Goal: Navigation & Orientation: Find specific page/section

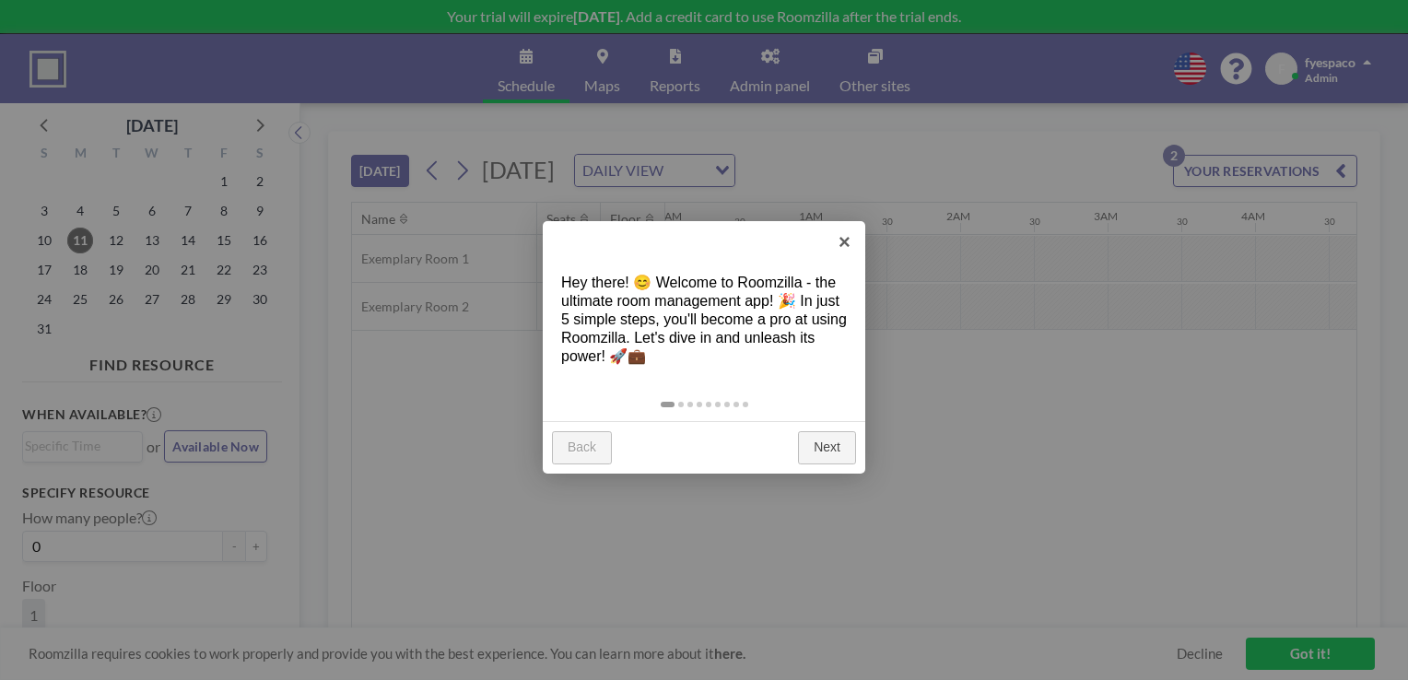
scroll to position [0, 2653]
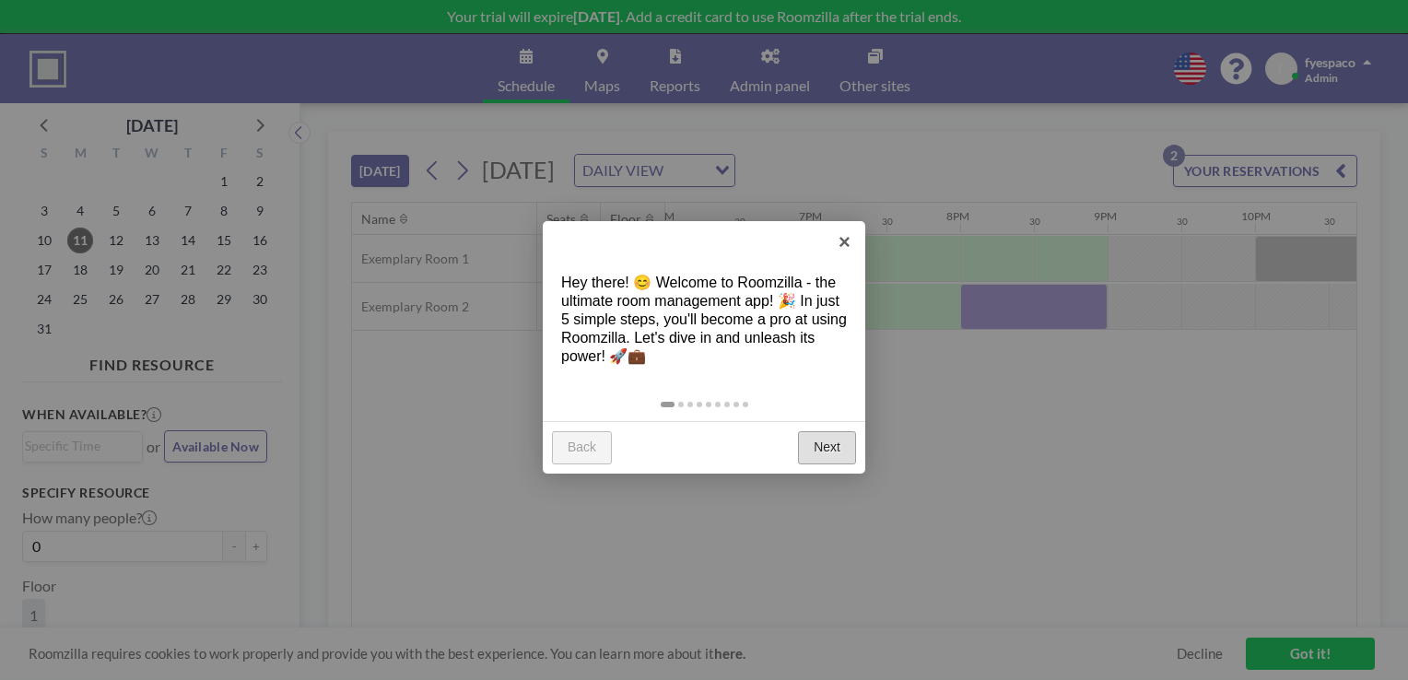
click at [816, 433] on link "Next" at bounding box center [827, 447] width 58 height 33
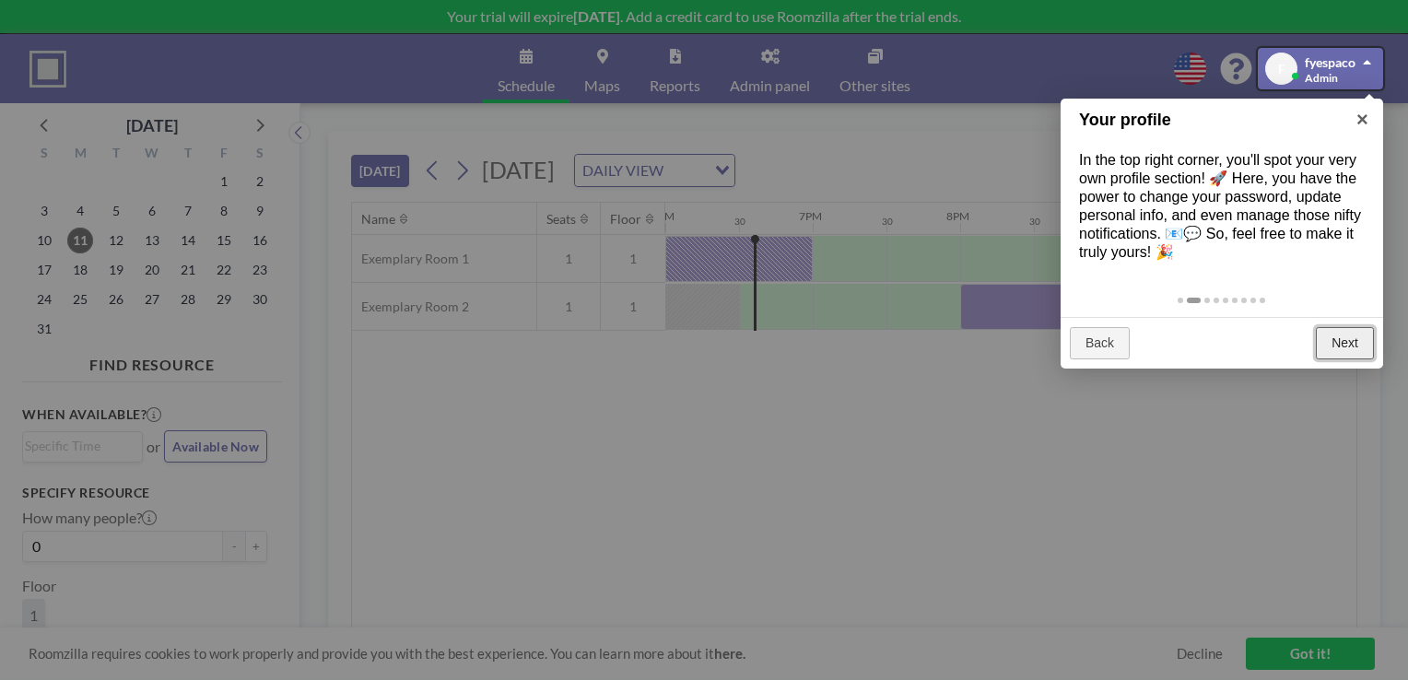
click at [1330, 338] on link "Next" at bounding box center [1345, 343] width 58 height 33
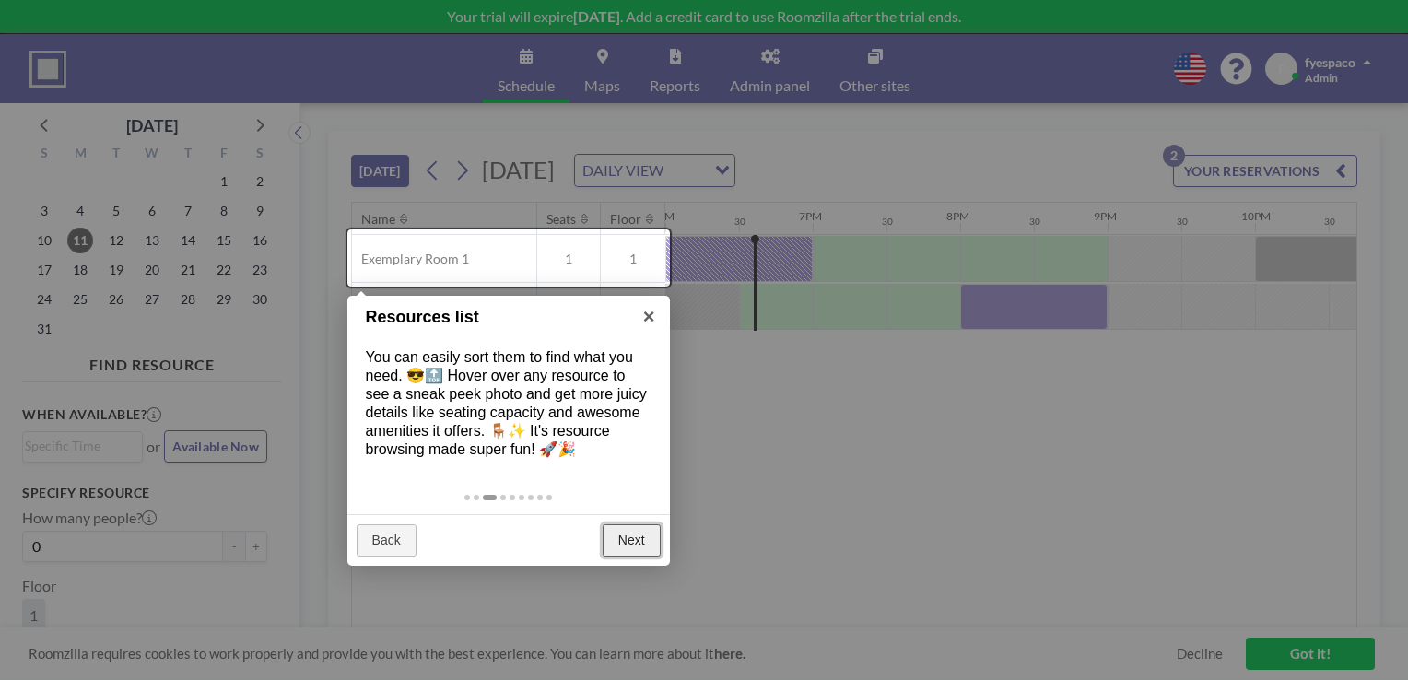
click at [630, 529] on link "Next" at bounding box center [632, 540] width 58 height 33
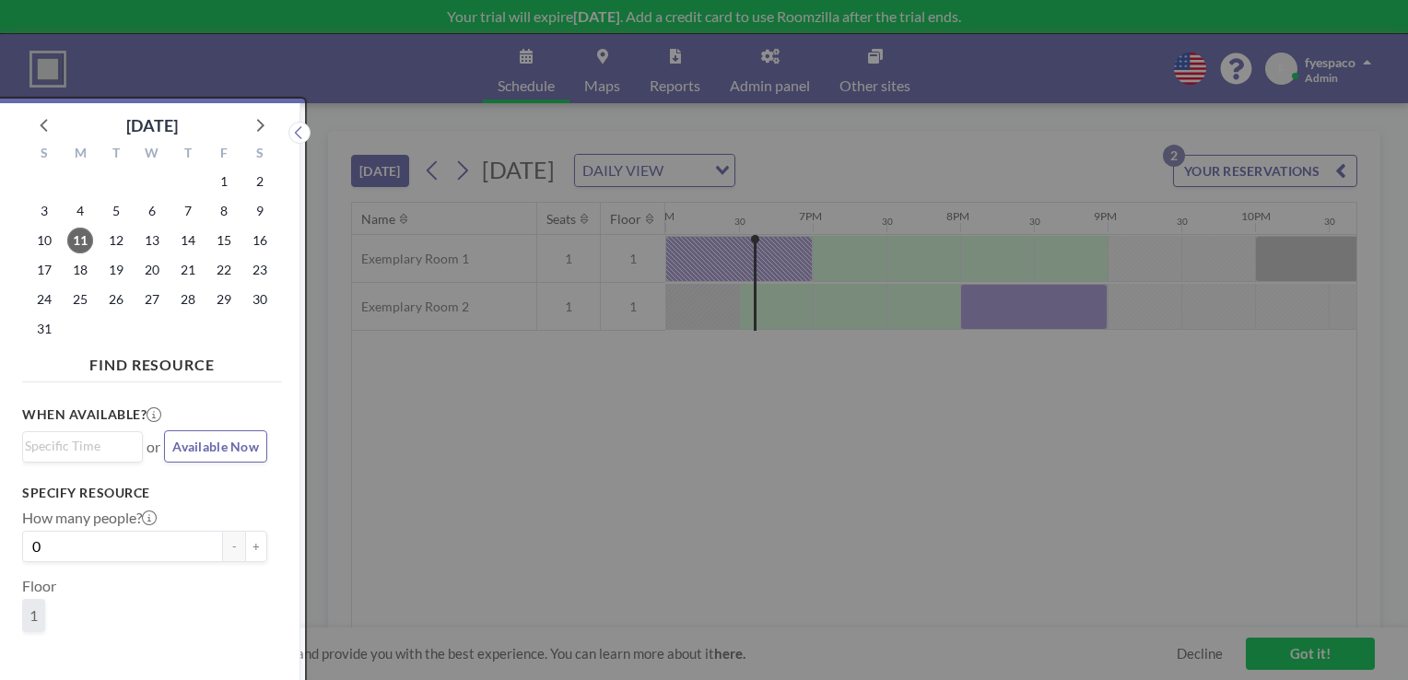
scroll to position [4, 0]
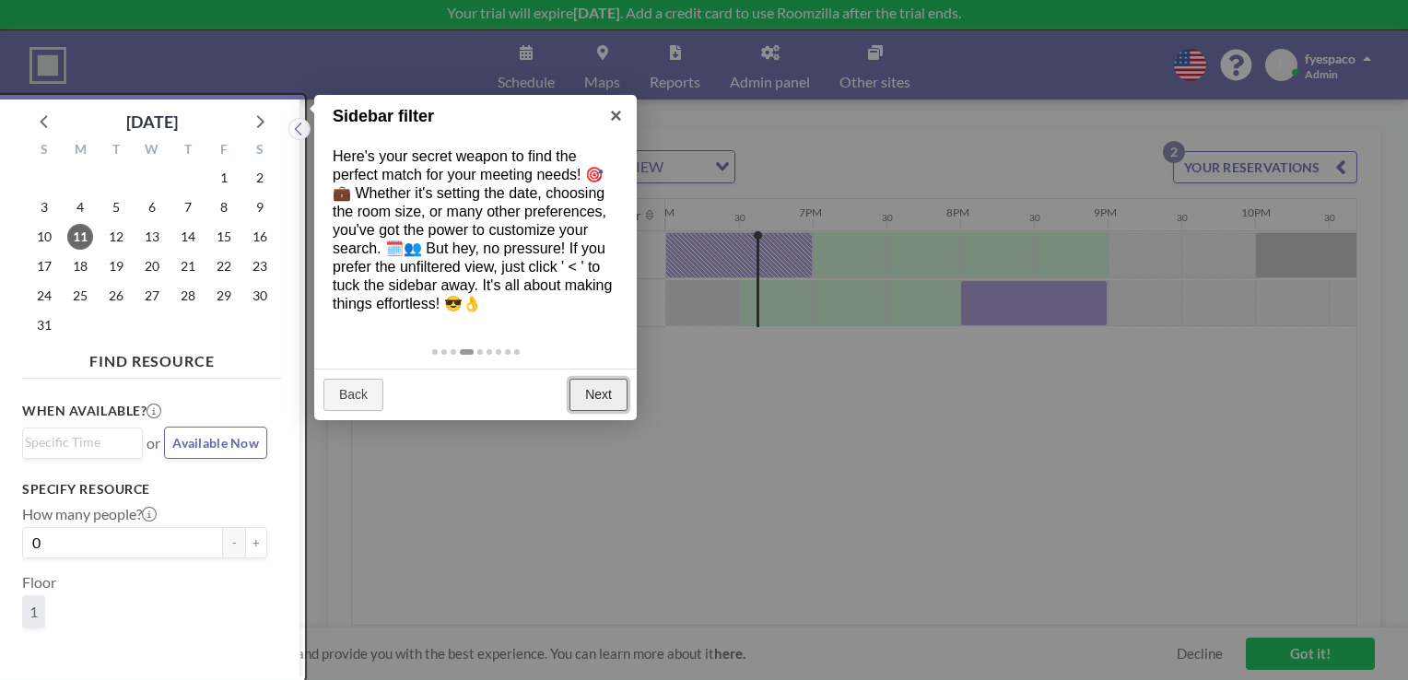
click at [592, 400] on link "Next" at bounding box center [598, 395] width 58 height 33
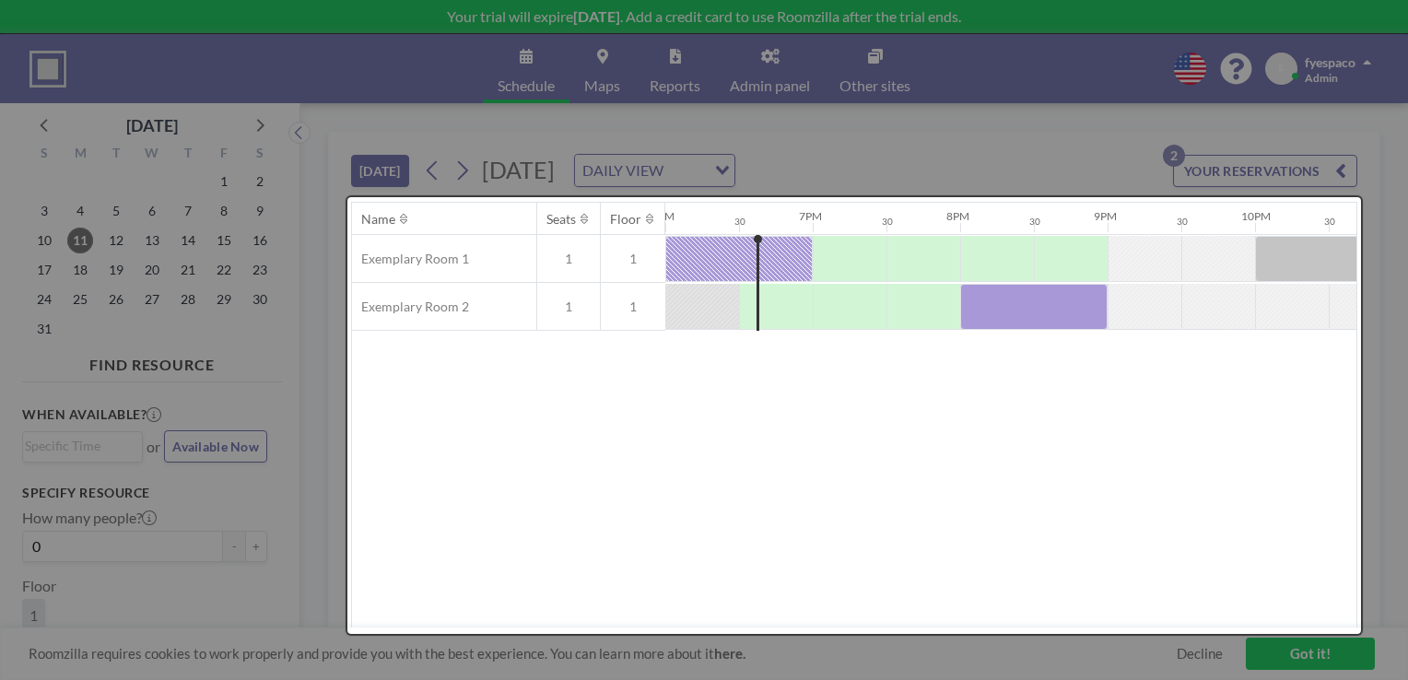
scroll to position [0, 0]
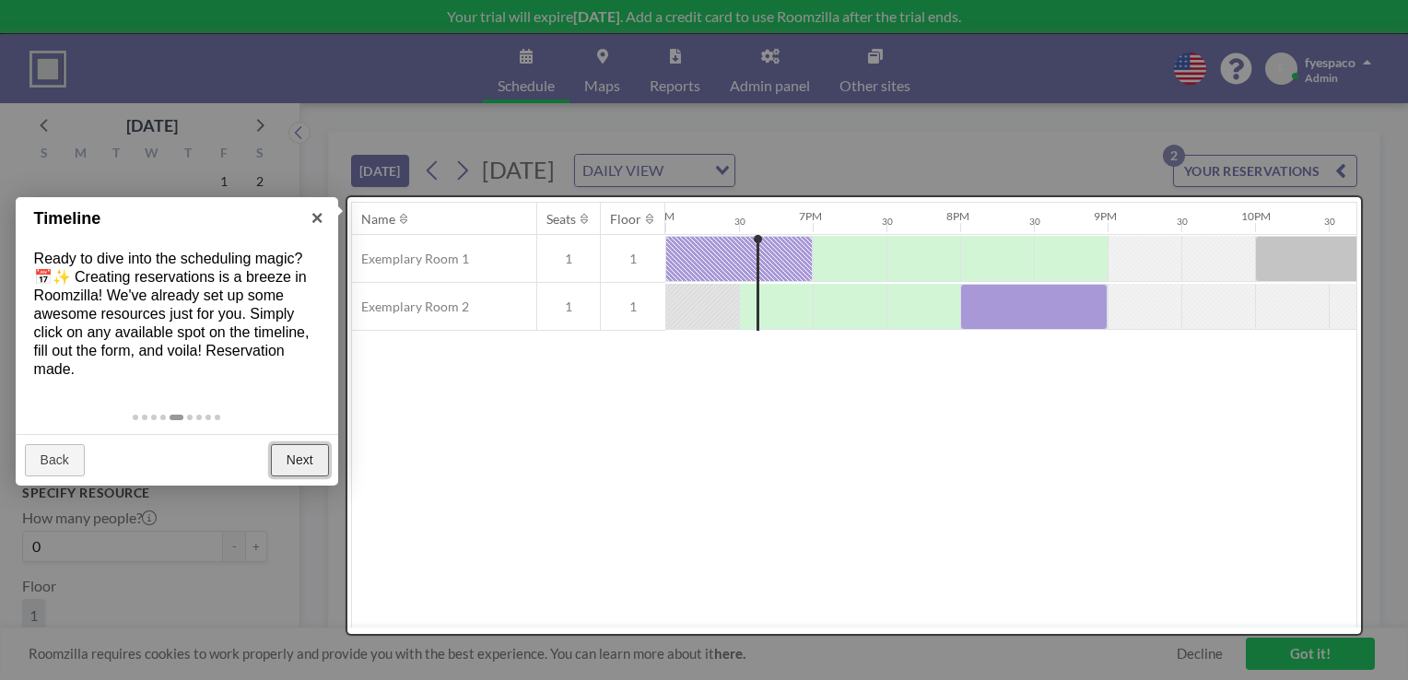
click at [280, 470] on link "Next" at bounding box center [300, 460] width 58 height 33
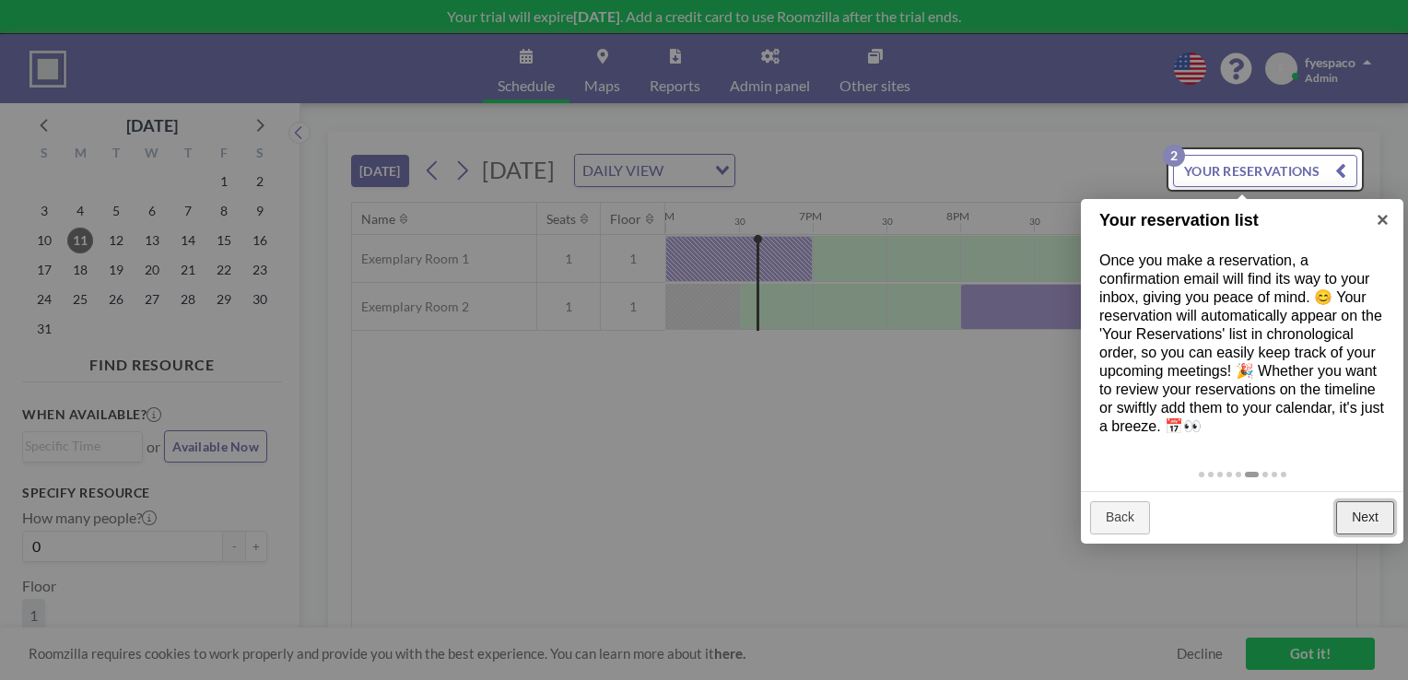
click at [1354, 506] on link "Next" at bounding box center [1365, 517] width 58 height 33
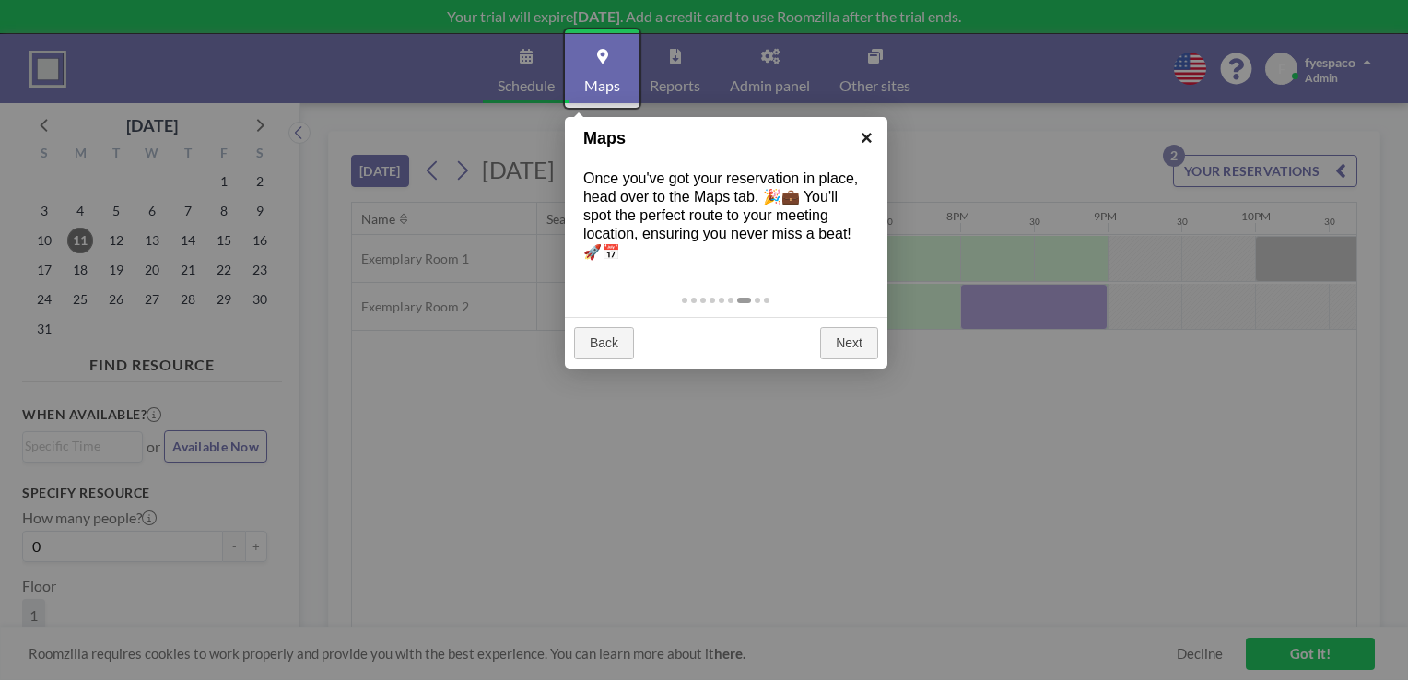
click at [866, 133] on link "×" at bounding box center [866, 137] width 41 height 41
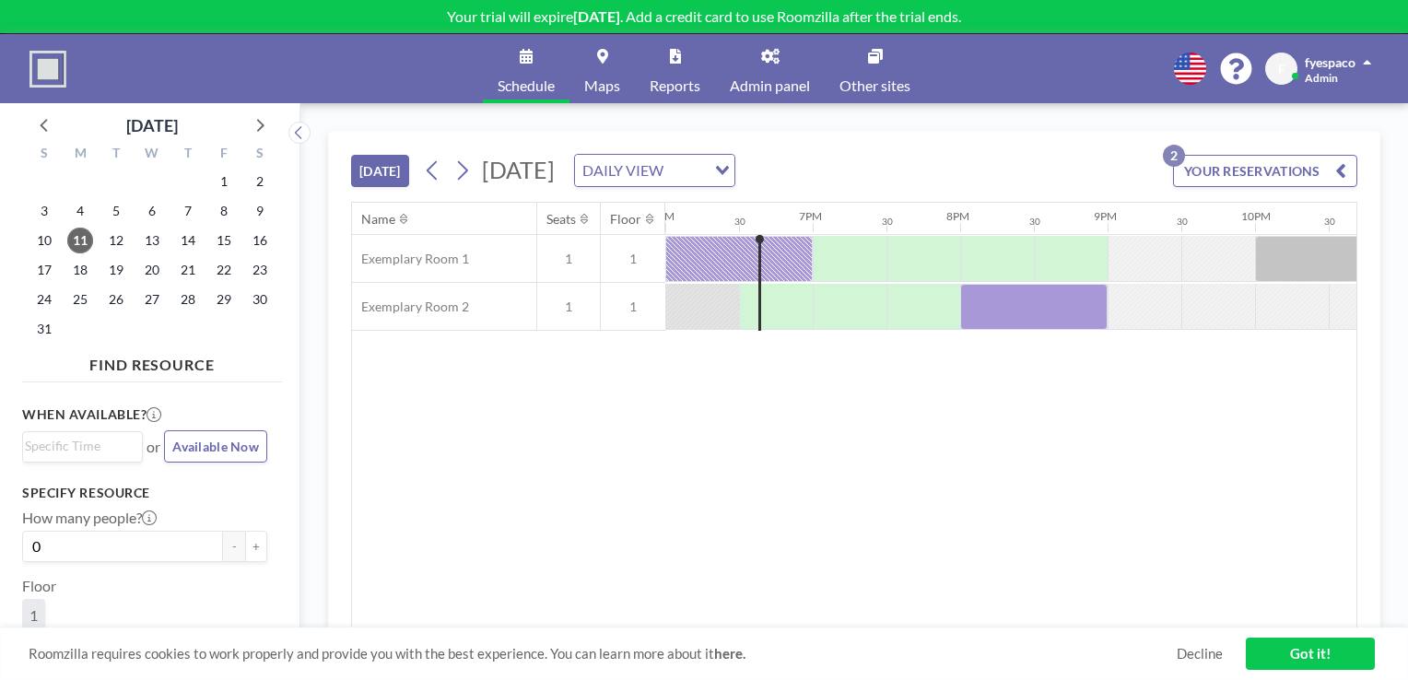
click at [781, 64] on link "Admin panel" at bounding box center [770, 68] width 110 height 69
